Goal: Complete application form

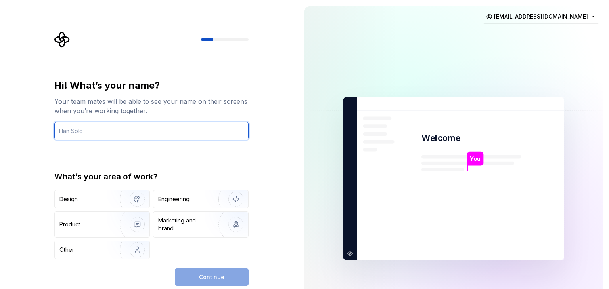
click at [211, 130] on input "text" at bounding box center [151, 130] width 194 height 17
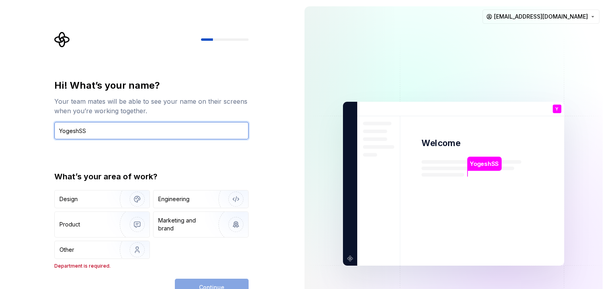
click at [142, 129] on input "YogeshSS" at bounding box center [151, 130] width 194 height 17
type input "Yogesh"
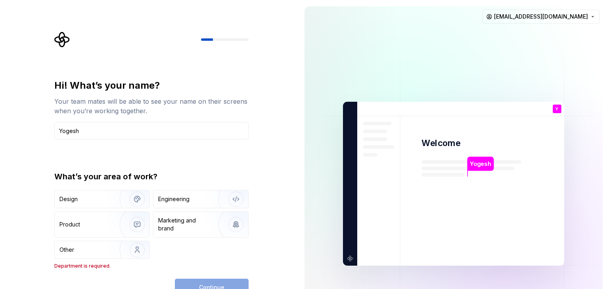
click at [210, 165] on div "Hi! What’s your name? Your team mates will be able to see your name on their sc…" at bounding box center [151, 174] width 194 height 190
click at [165, 194] on div "Engineering" at bounding box center [200, 199] width 95 height 17
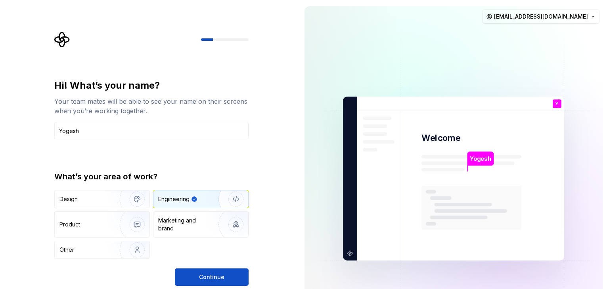
click at [197, 276] on button "Continue" at bounding box center [212, 277] width 74 height 17
click at [132, 195] on img "button" at bounding box center [132, 199] width 51 height 53
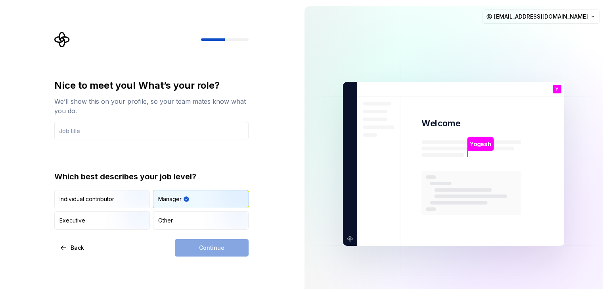
click at [173, 197] on div "Manager" at bounding box center [169, 200] width 23 height 8
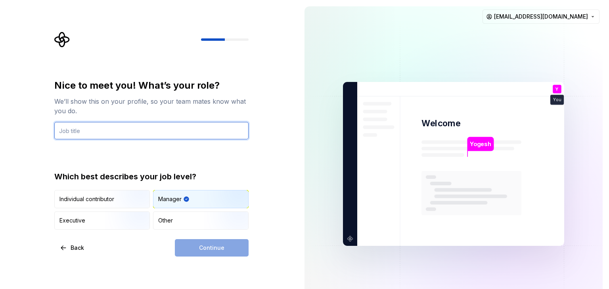
click at [136, 135] on input "text" at bounding box center [151, 130] width 194 height 17
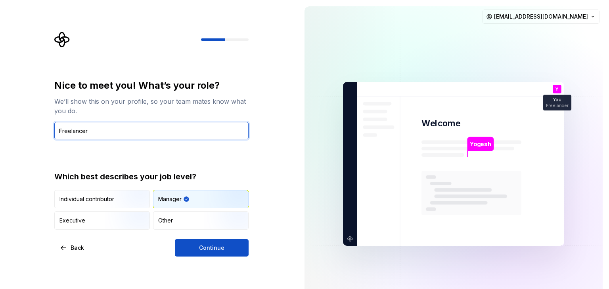
type input "Freelancer"
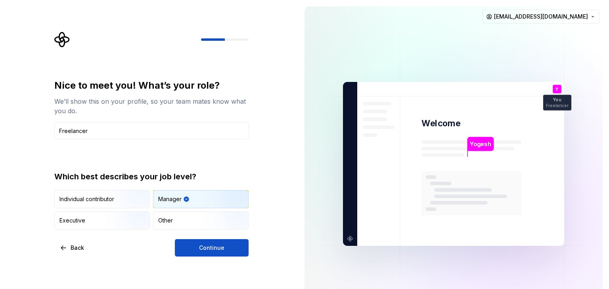
drag, startPoint x: 181, startPoint y: 195, endPoint x: 179, endPoint y: 203, distance: 8.2
click at [181, 197] on div "Manager" at bounding box center [173, 200] width 31 height 8
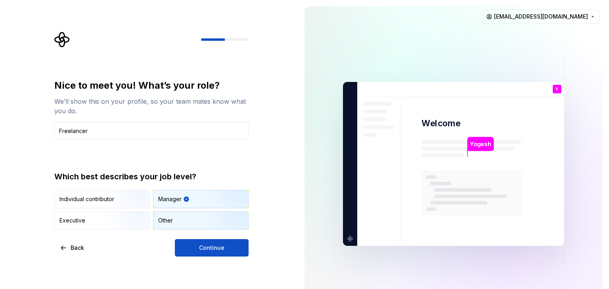
click at [180, 219] on div "Other" at bounding box center [200, 220] width 95 height 17
click at [194, 238] on div "Nice to meet you! What’s your role? We’ll show this on your profile, so your te…" at bounding box center [151, 168] width 194 height 178
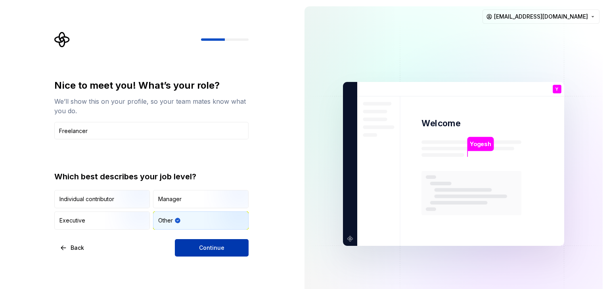
click at [195, 244] on button "Continue" at bounding box center [212, 248] width 74 height 17
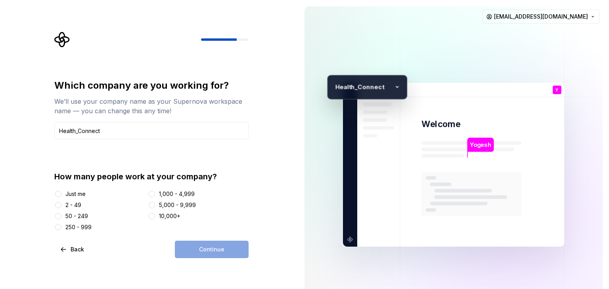
type input "Health_Connect"
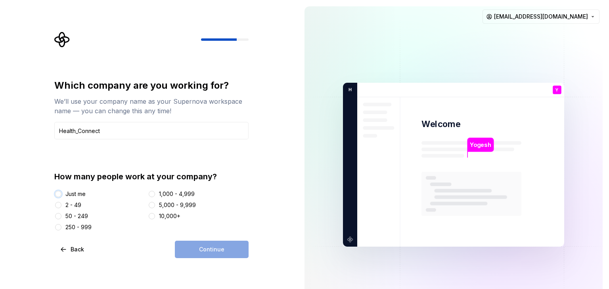
click at [56, 192] on button "Just me" at bounding box center [58, 194] width 6 height 6
click at [208, 252] on span "Continue" at bounding box center [211, 250] width 25 height 8
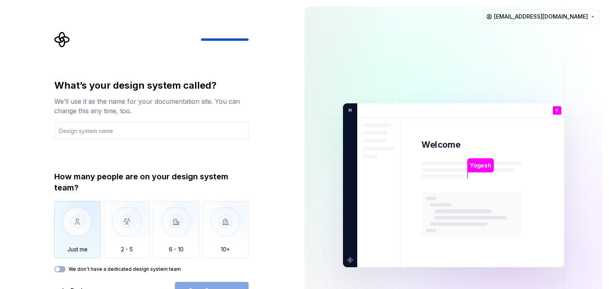
click at [86, 217] on img "button" at bounding box center [77, 227] width 46 height 53
click at [144, 130] on input "text" at bounding box center [151, 130] width 194 height 17
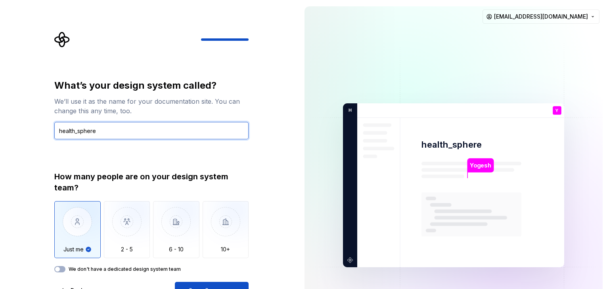
type input "health_sphere"
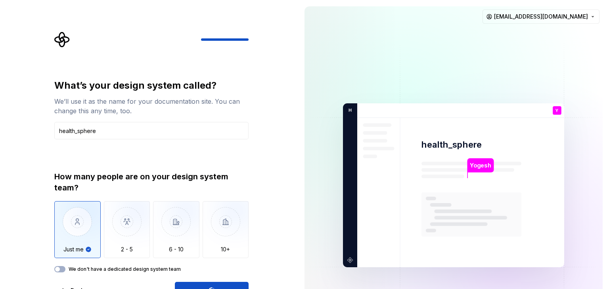
click at [197, 286] on div "Open Supernova" at bounding box center [212, 290] width 74 height 17
